Goal: Information Seeking & Learning: Learn about a topic

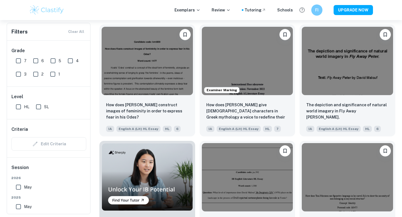
scroll to position [284, 0]
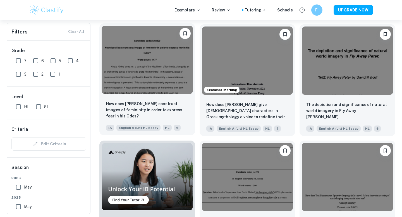
click at [160, 67] on img at bounding box center [147, 60] width 91 height 68
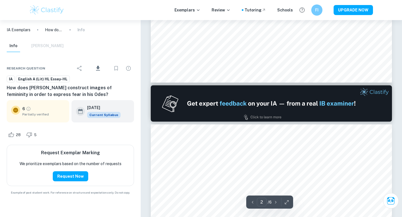
type input "1"
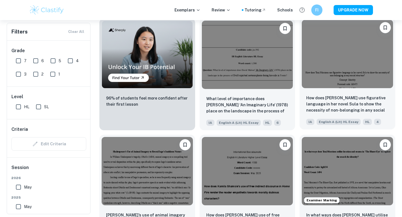
scroll to position [420, 0]
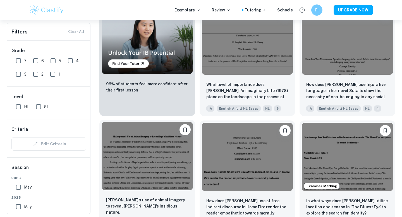
click at [185, 156] on img at bounding box center [147, 156] width 91 height 68
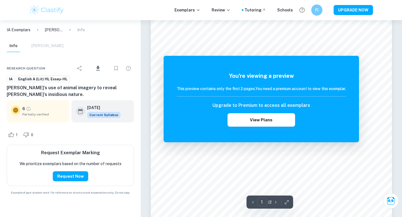
scroll to position [23, 0]
